Goal: Transaction & Acquisition: Obtain resource

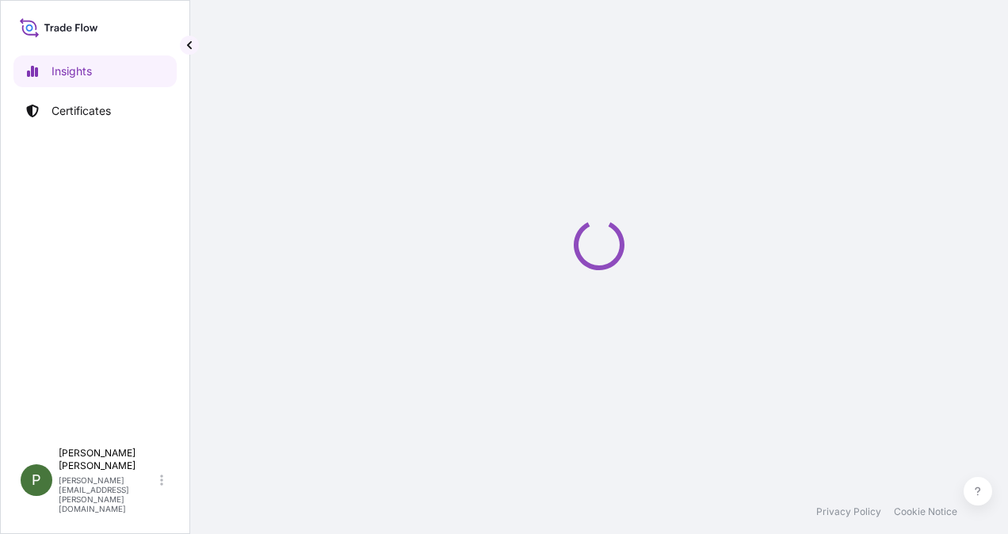
select select "2025"
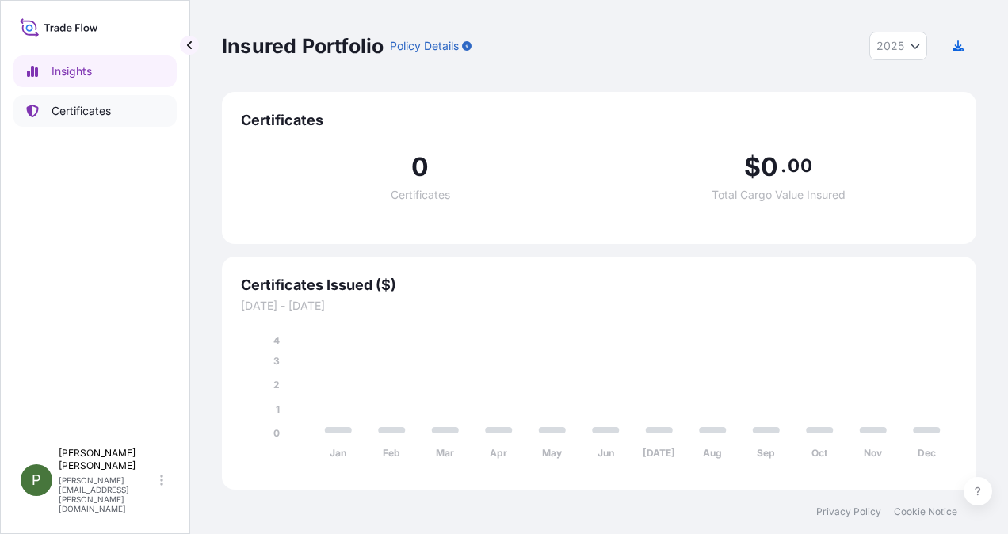
click at [78, 117] on p "Certificates" at bounding box center [80, 111] width 59 height 16
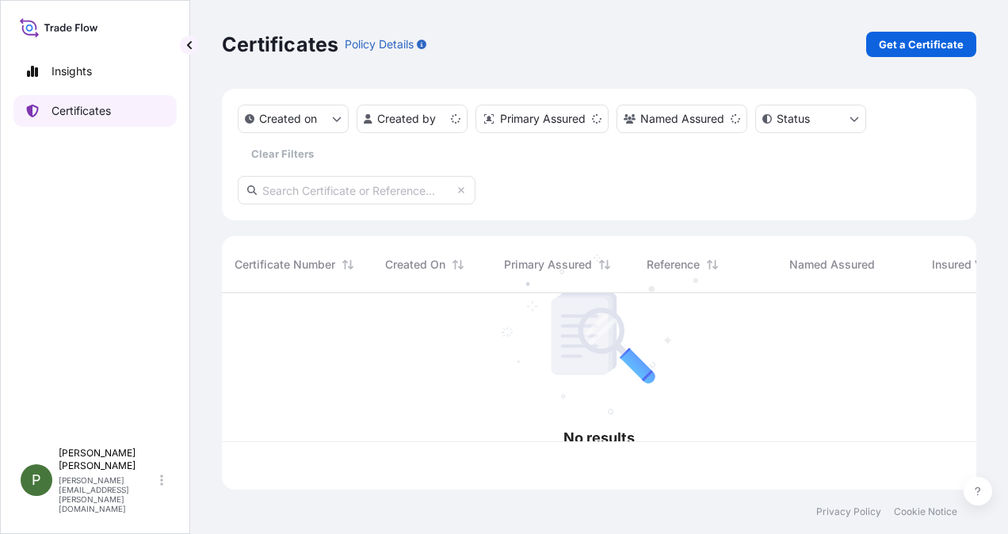
scroll to position [193, 742]
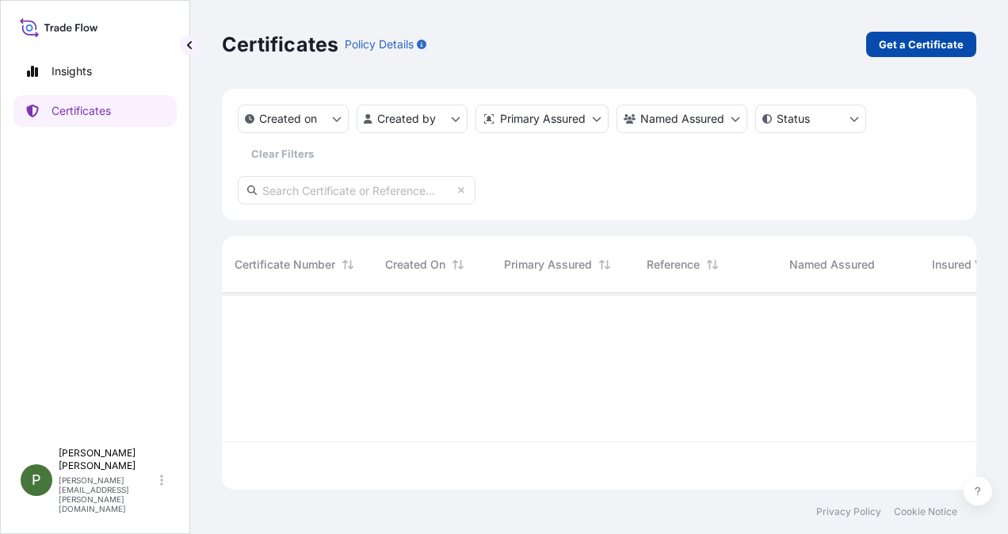
click at [933, 41] on p "Get a Certificate" at bounding box center [921, 44] width 85 height 16
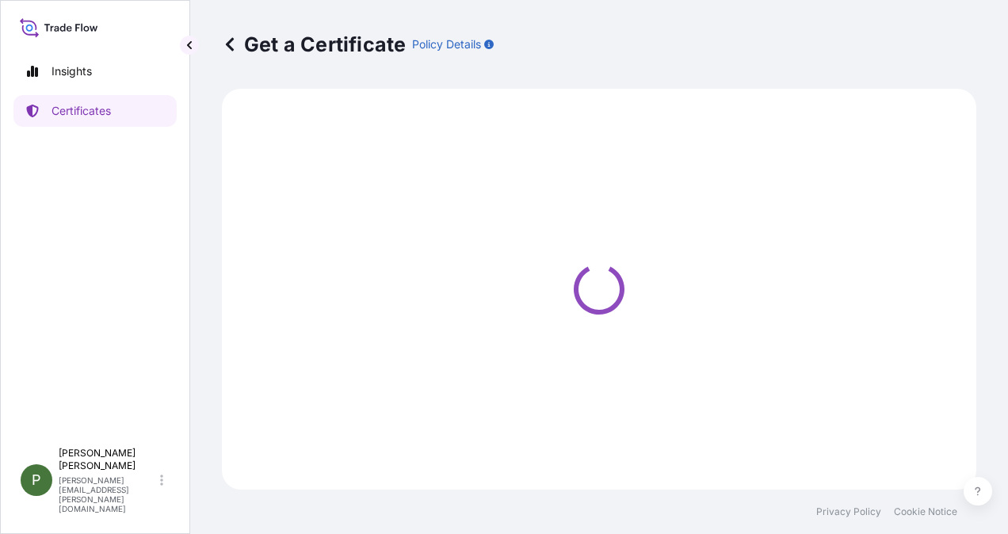
select select "Ocean Vessel"
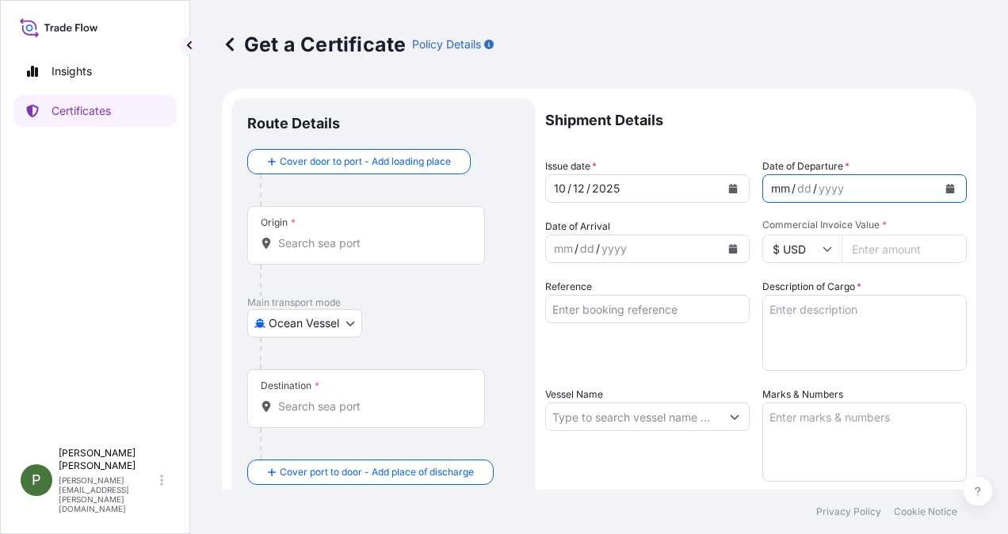
click at [770, 187] on div "mm" at bounding box center [780, 188] width 22 height 19
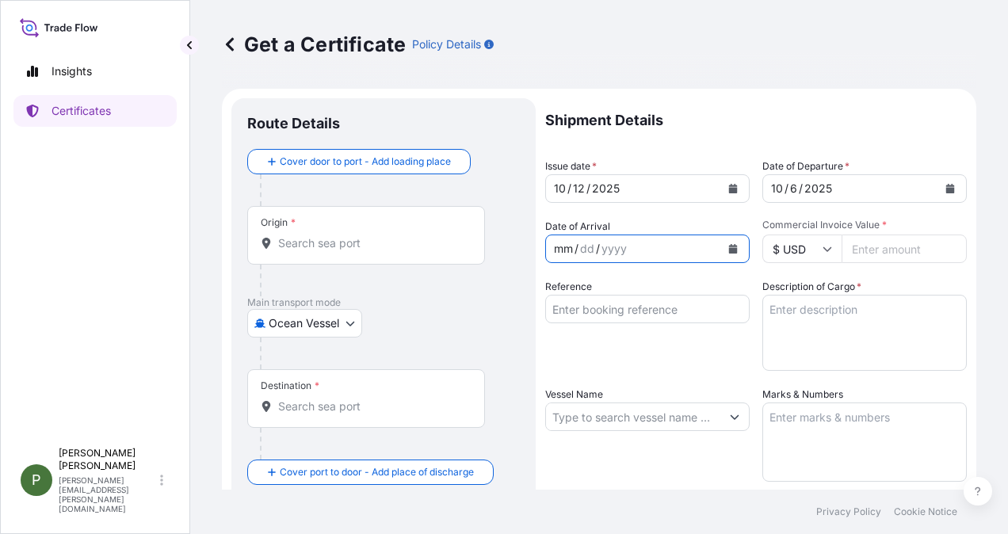
click at [555, 253] on div "mm" at bounding box center [563, 248] width 22 height 19
click at [860, 247] on input "Commercial Invoice Value *" at bounding box center [903, 249] width 125 height 29
type input "4535811"
click at [865, 250] on input "4535811.49" at bounding box center [903, 249] width 125 height 29
type input "4534811.49"
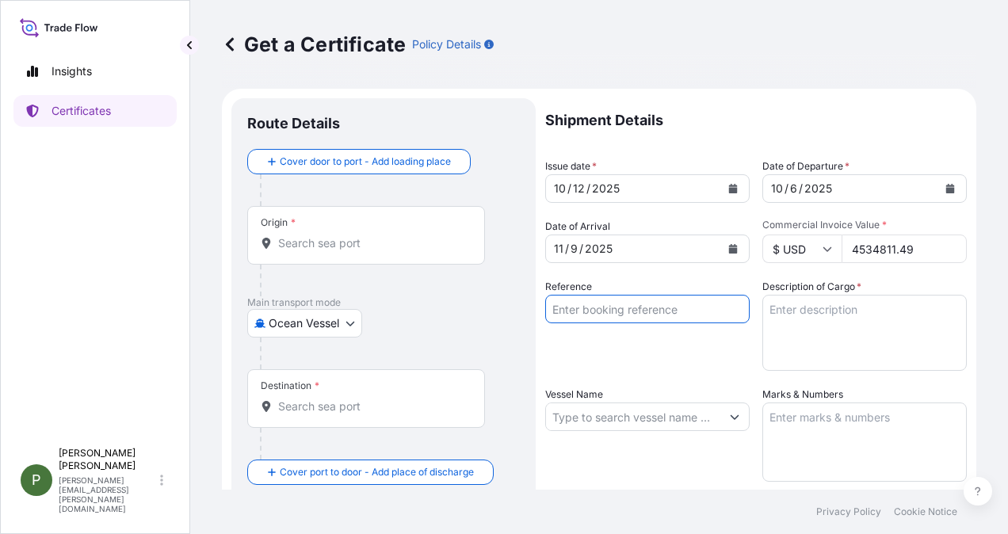
click at [642, 311] on input "Reference" at bounding box center [647, 309] width 204 height 29
type input "I - 802"
click at [792, 307] on textarea "Description of Cargo *" at bounding box center [864, 333] width 204 height 76
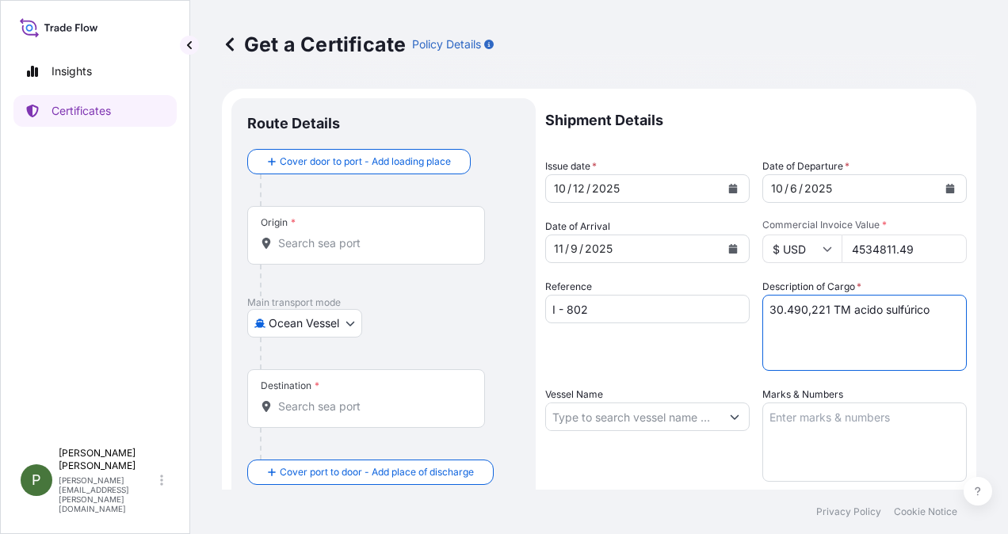
type textarea "30.490,221 TM acido sulfúrico"
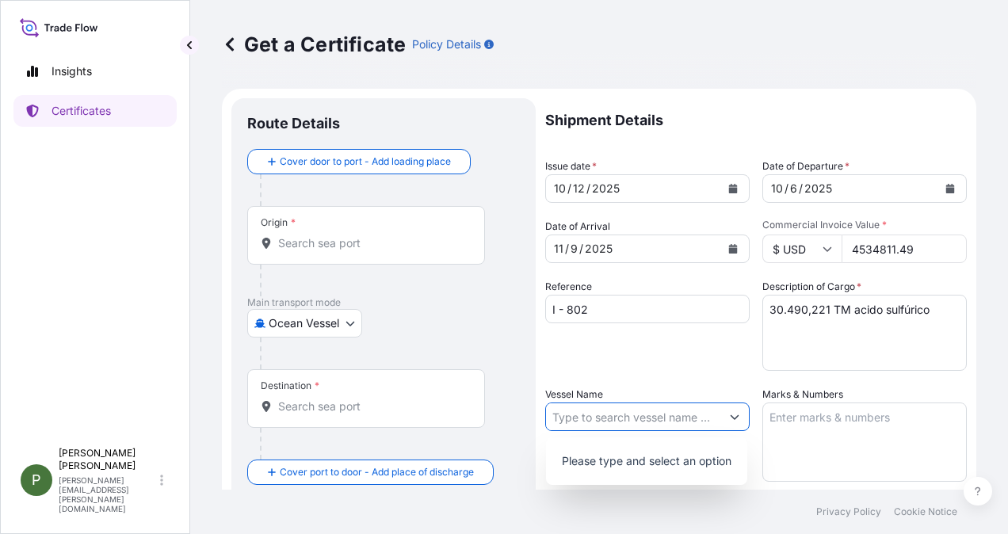
click at [729, 408] on button "Show suggestions" at bounding box center [734, 416] width 29 height 29
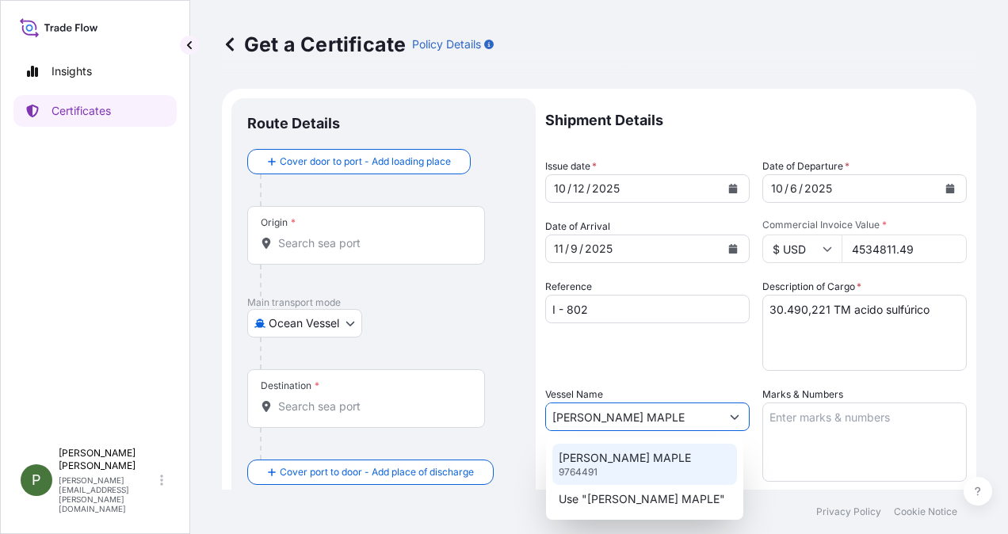
click at [639, 466] on div "[PERSON_NAME] MAPLE 9764491" at bounding box center [644, 464] width 185 height 41
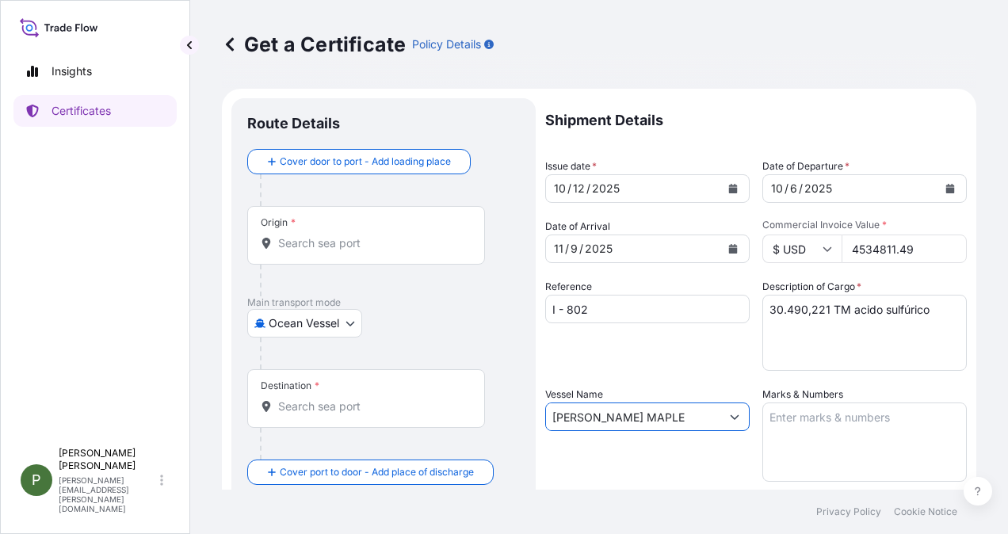
scroll to position [79, 0]
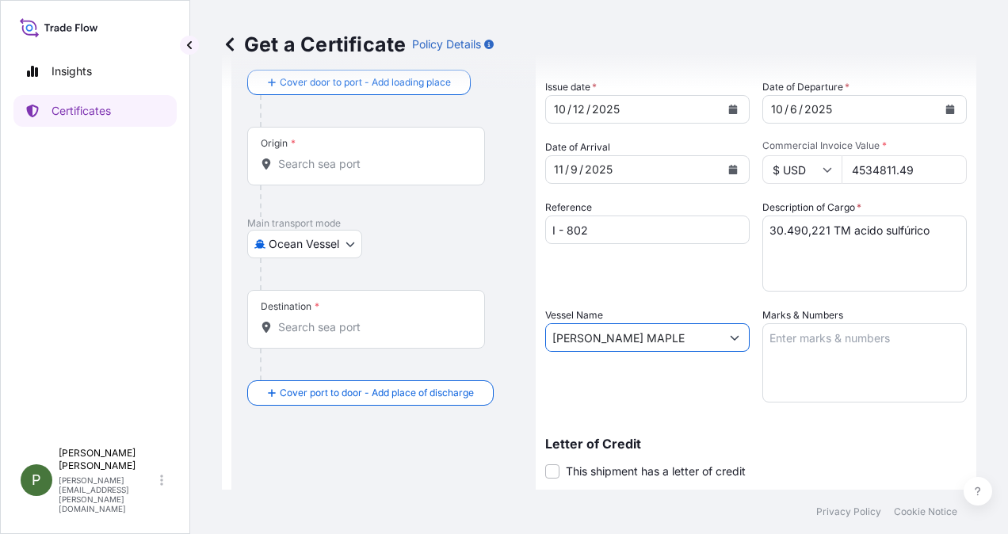
type input "[PERSON_NAME] MAPLE"
click at [784, 339] on textarea "Marks & Numbers" at bounding box center [864, 362] width 204 height 79
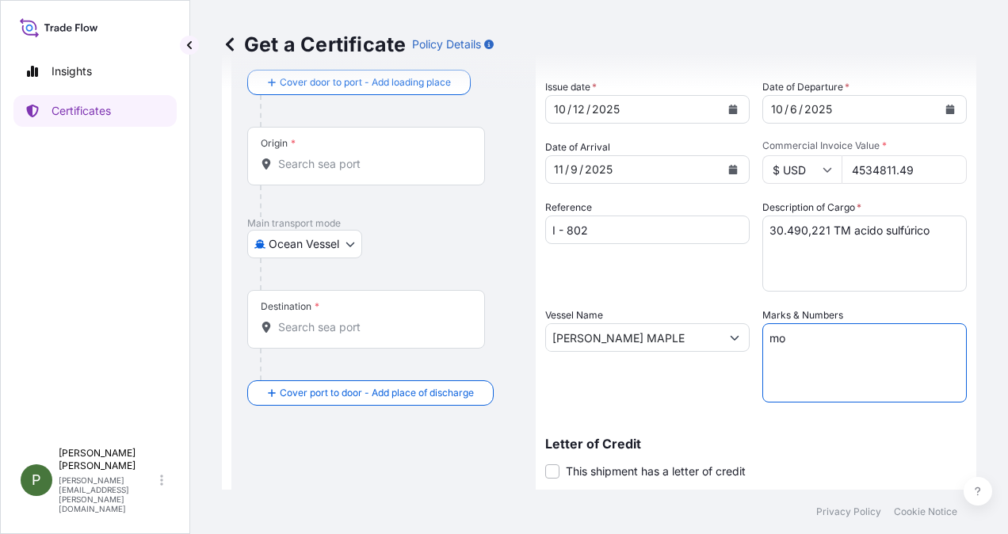
type textarea "m"
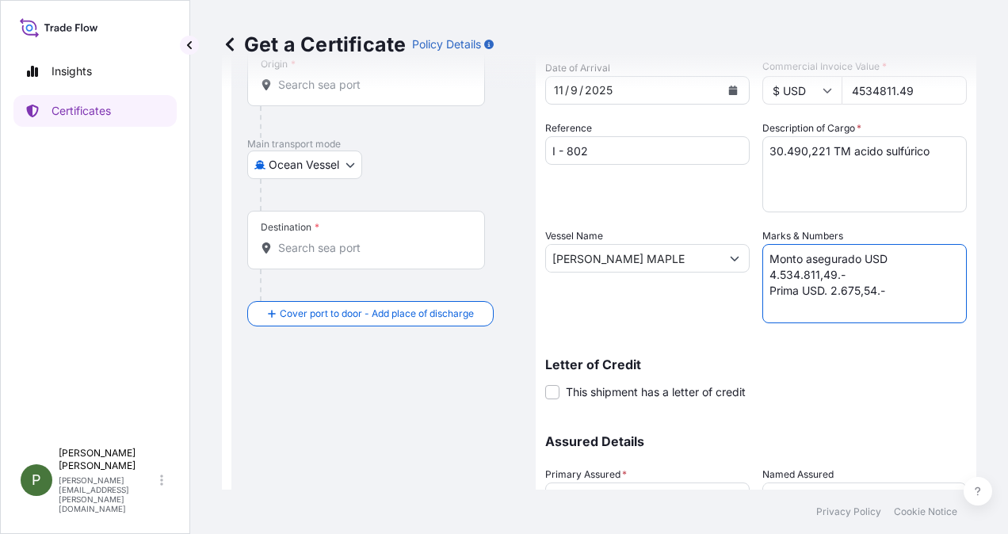
scroll to position [0, 0]
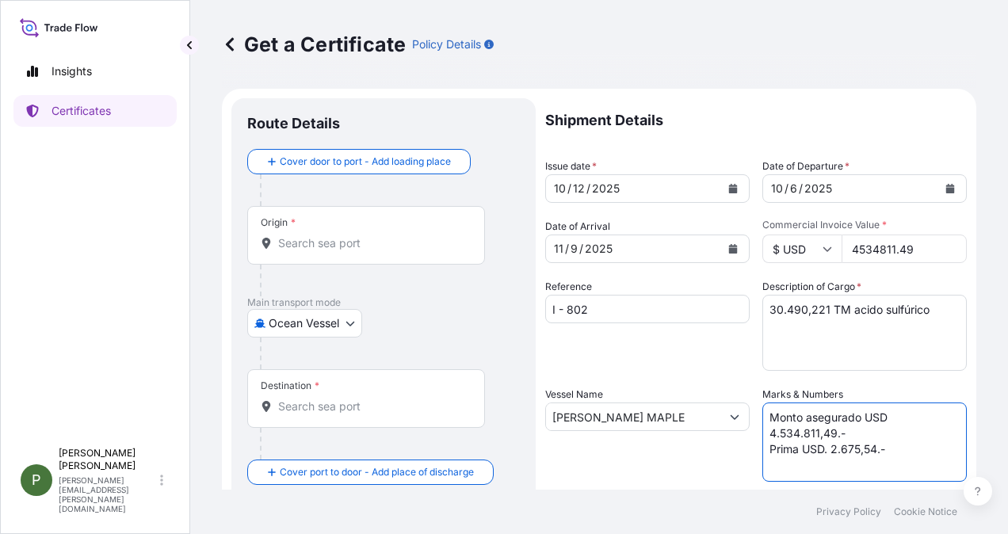
type textarea "Monto asegurado USD 4.534.811,49.- Prima USD. 2.675,54.-"
click at [303, 232] on div "Origin *" at bounding box center [366, 235] width 238 height 59
click at [303, 235] on input "Origin *" at bounding box center [371, 243] width 187 height 16
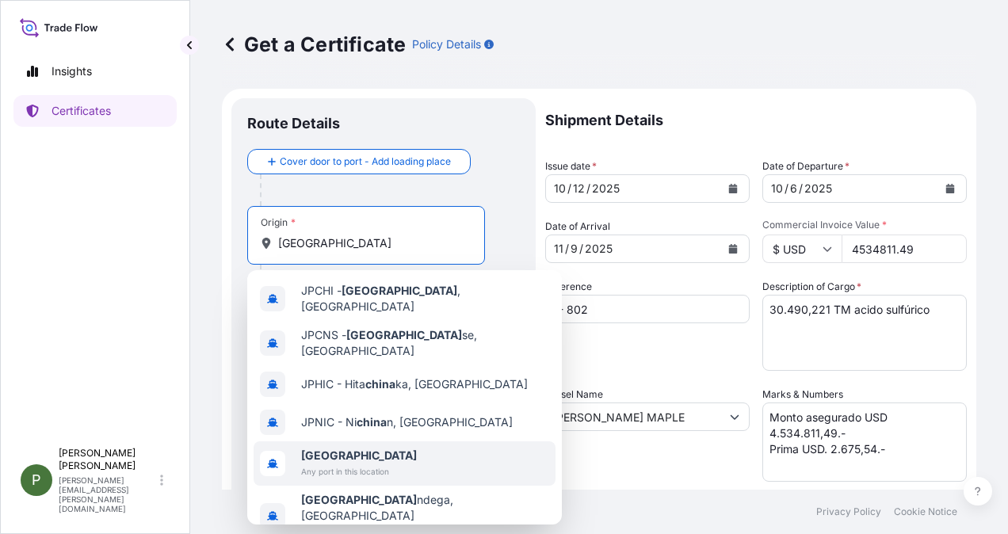
click at [318, 448] on b "[GEOGRAPHIC_DATA]" at bounding box center [359, 454] width 116 height 13
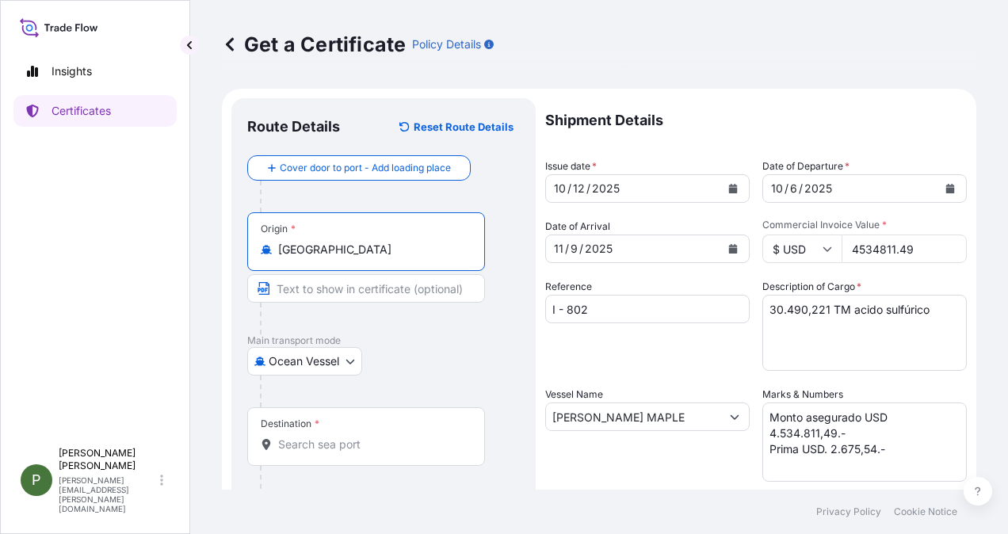
type input "[GEOGRAPHIC_DATA]"
click at [307, 444] on input "Destination *" at bounding box center [371, 445] width 187 height 16
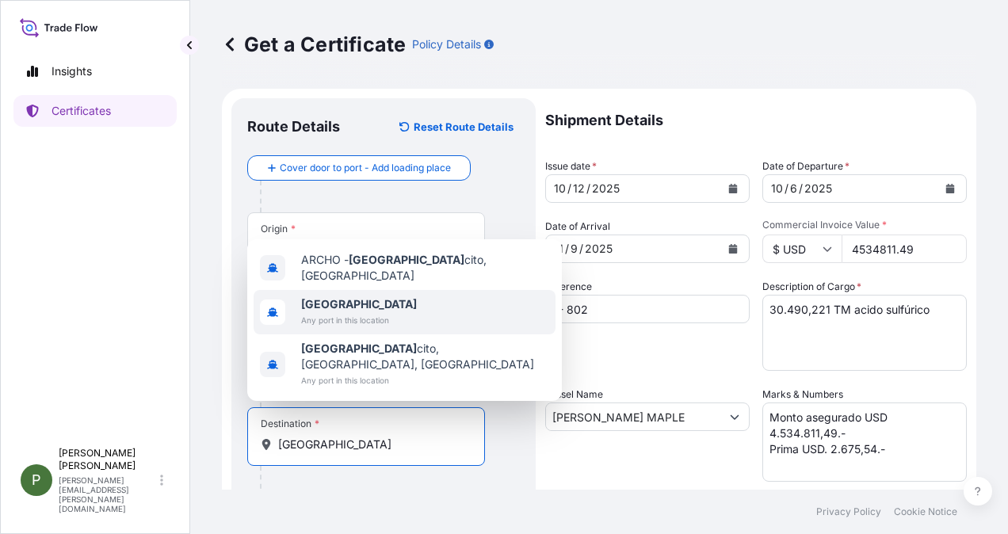
click at [319, 311] on b "[GEOGRAPHIC_DATA]" at bounding box center [359, 303] width 116 height 13
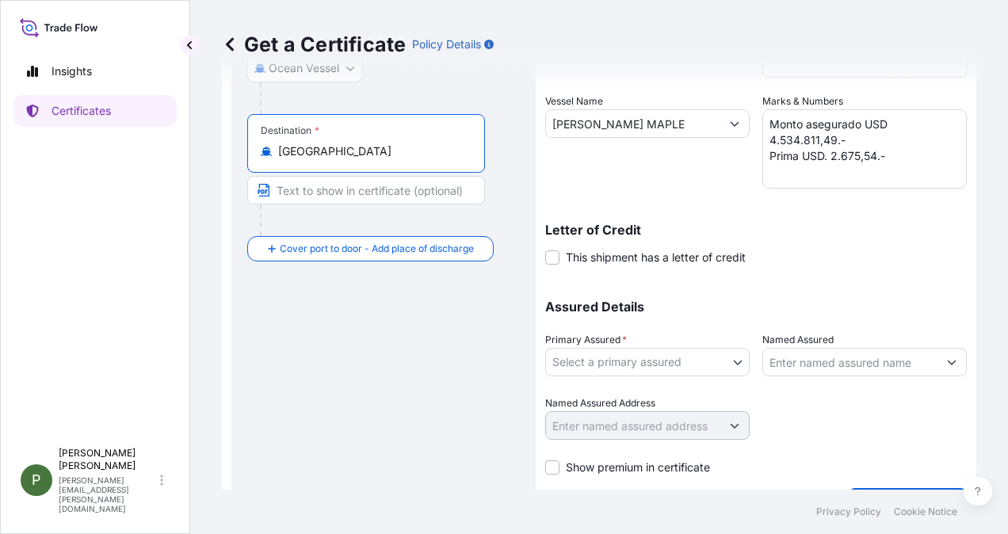
scroll to position [317, 0]
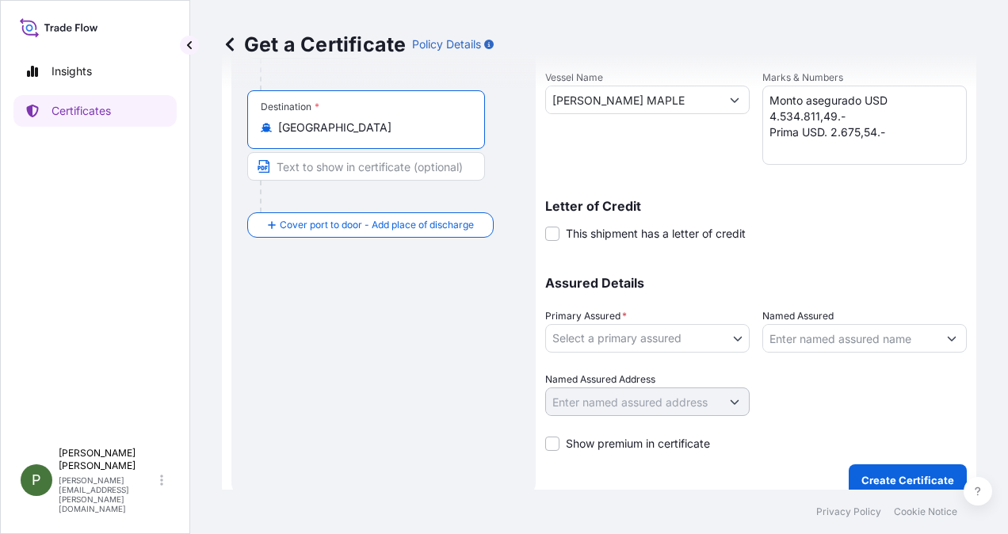
type input "[GEOGRAPHIC_DATA]"
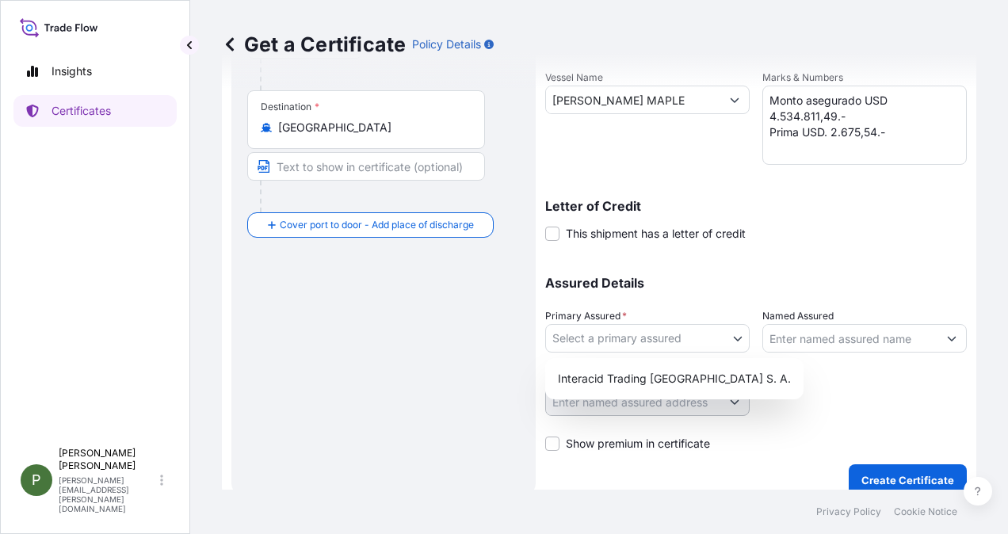
click at [734, 334] on body "3 options available. Insights Certificates P [PERSON_NAME] [PERSON_NAME][EMAIL_…" at bounding box center [504, 267] width 1008 height 534
click at [673, 375] on div "Interacid Trading [GEOGRAPHIC_DATA] S. A." at bounding box center [674, 378] width 246 height 29
select select "31886"
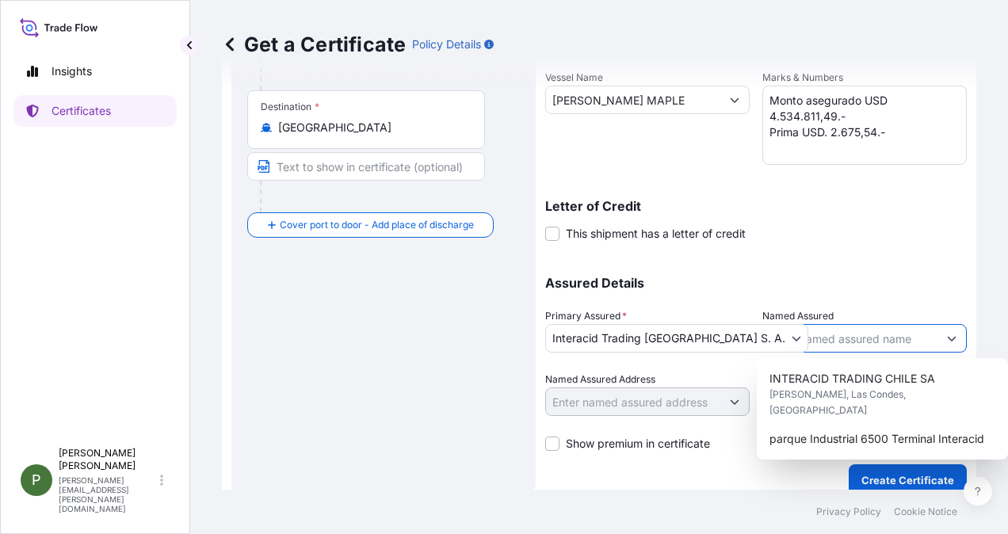
click at [944, 334] on button "Show suggestions" at bounding box center [951, 338] width 29 height 29
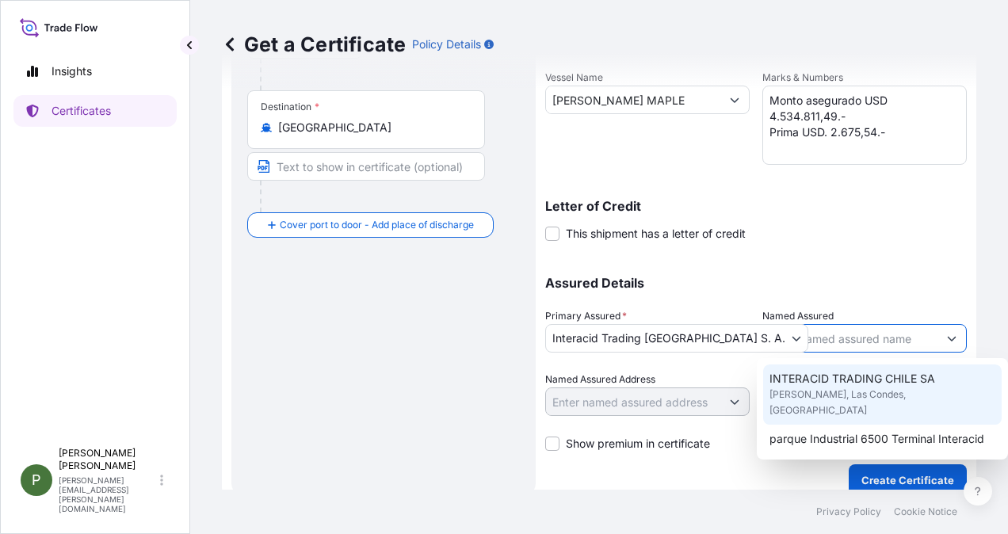
click at [896, 391] on span "[PERSON_NAME], Las Condes, [GEOGRAPHIC_DATA]" at bounding box center [882, 403] width 226 height 32
type input "INTERACID TRADING CHILE SA"
type input "[PERSON_NAME], [GEOGRAPHIC_DATA], [GEOGRAPHIC_DATA], [GEOGRAPHIC_DATA]"
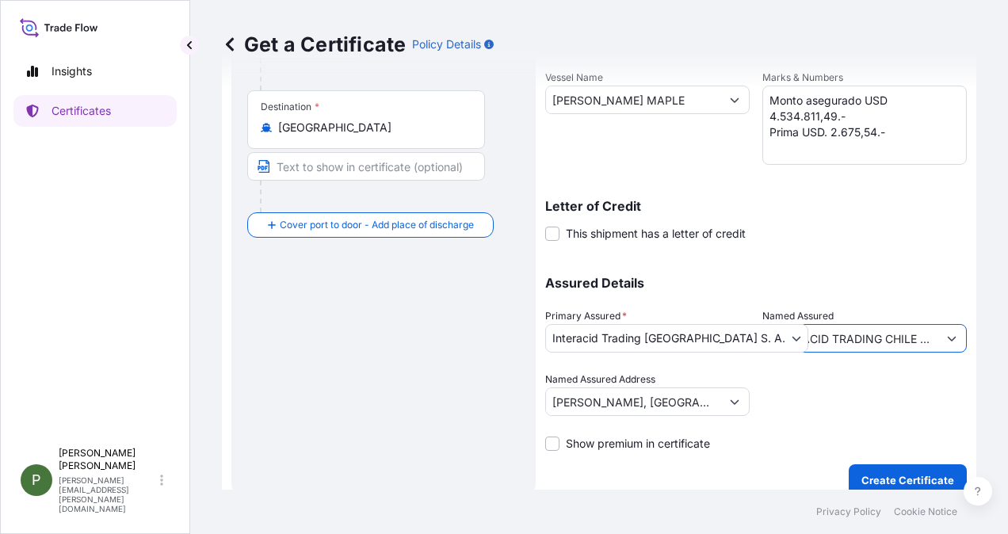
scroll to position [332, 0]
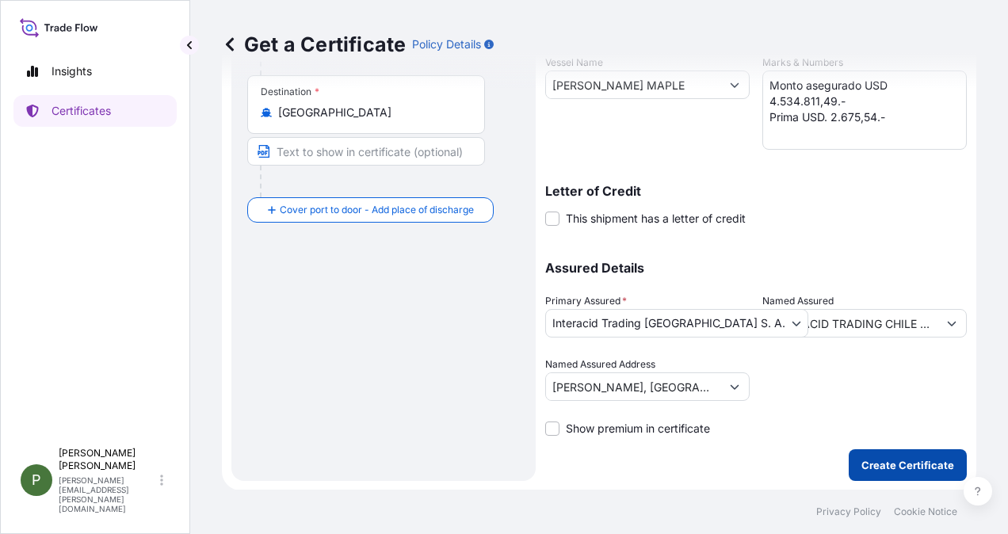
click at [902, 460] on p "Create Certificate" at bounding box center [907, 465] width 93 height 16
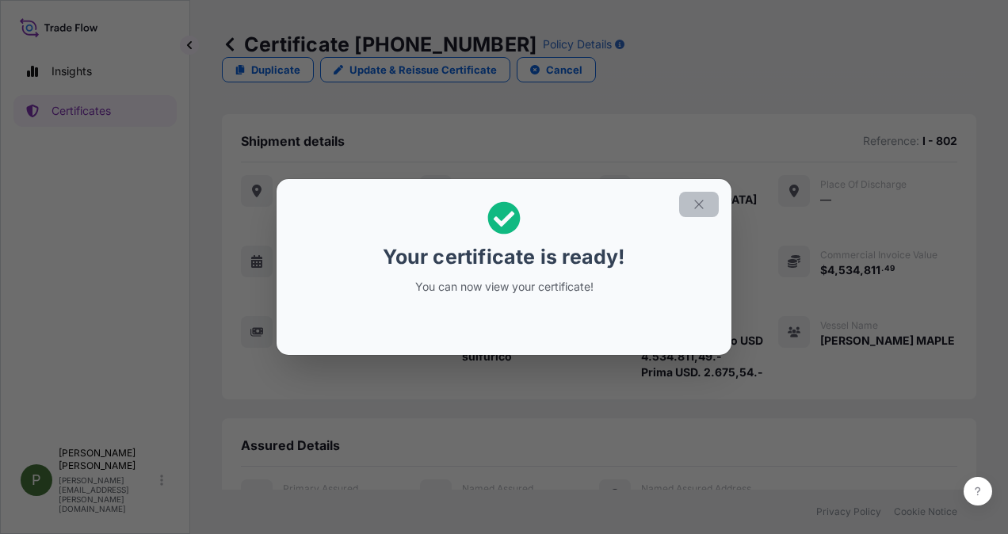
click at [710, 205] on button "button" at bounding box center [699, 204] width 40 height 25
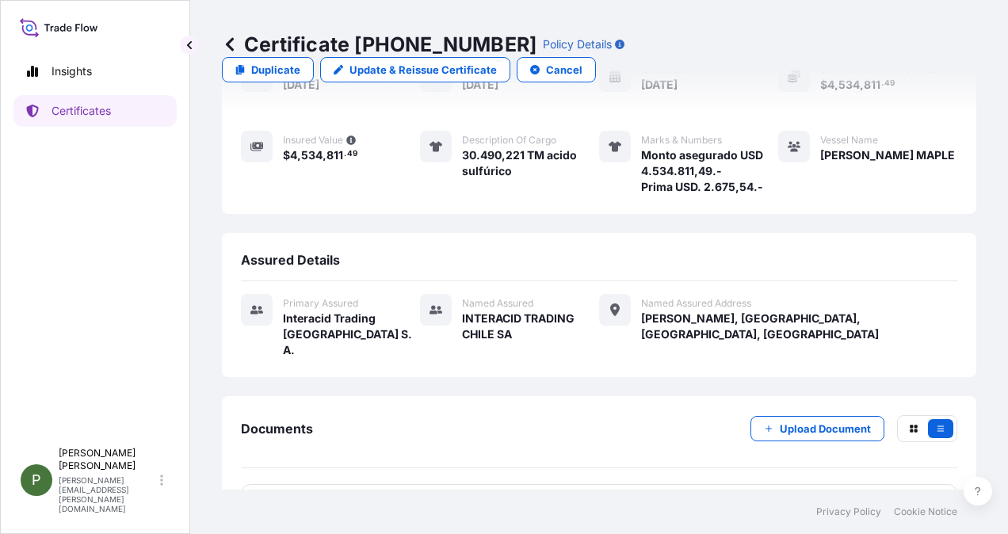
scroll to position [196, 0]
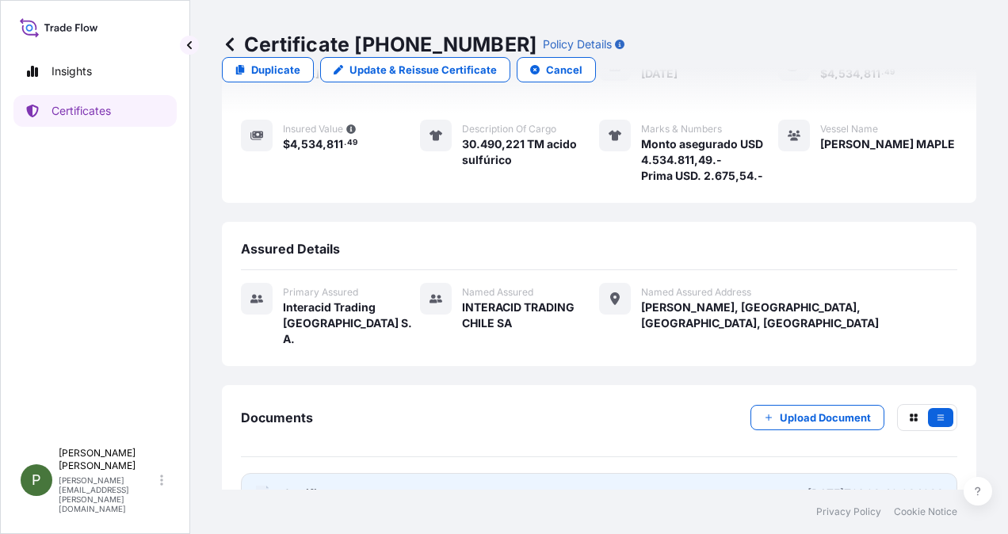
click at [290, 486] on span "Certificate" at bounding box center [311, 494] width 57 height 16
